Goal: Navigation & Orientation: Go to known website

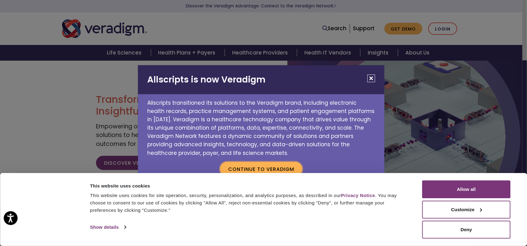
click at [286, 169] on button "Continue to Veradigm" at bounding box center [261, 169] width 82 height 14
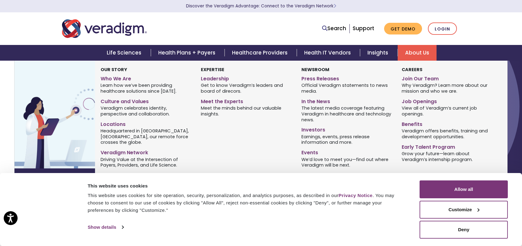
scroll to position [31, 0]
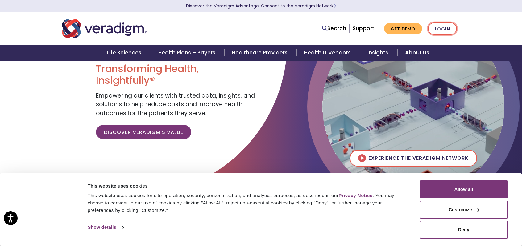
click at [443, 31] on link "Login" at bounding box center [442, 29] width 29 height 13
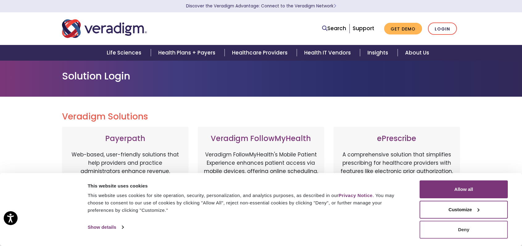
click at [479, 229] on button "Deny" at bounding box center [464, 230] width 88 height 18
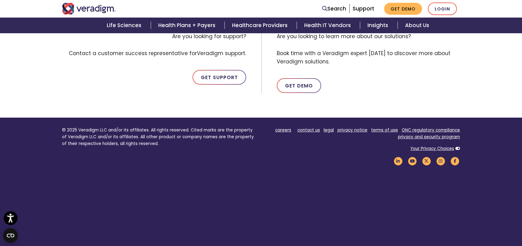
scroll to position [352, 0]
